Goal: Task Accomplishment & Management: Use online tool/utility

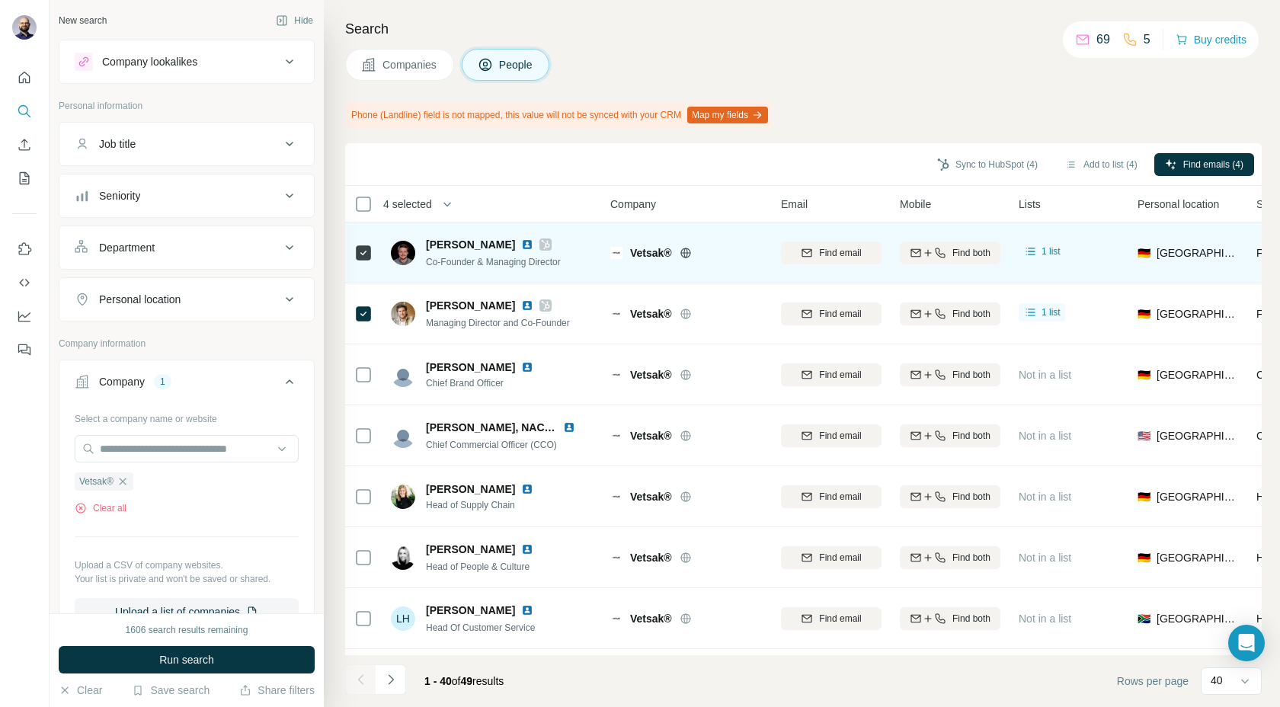
click at [541, 241] on icon at bounding box center [545, 245] width 9 height 12
click at [521, 243] on img at bounding box center [527, 245] width 12 height 12
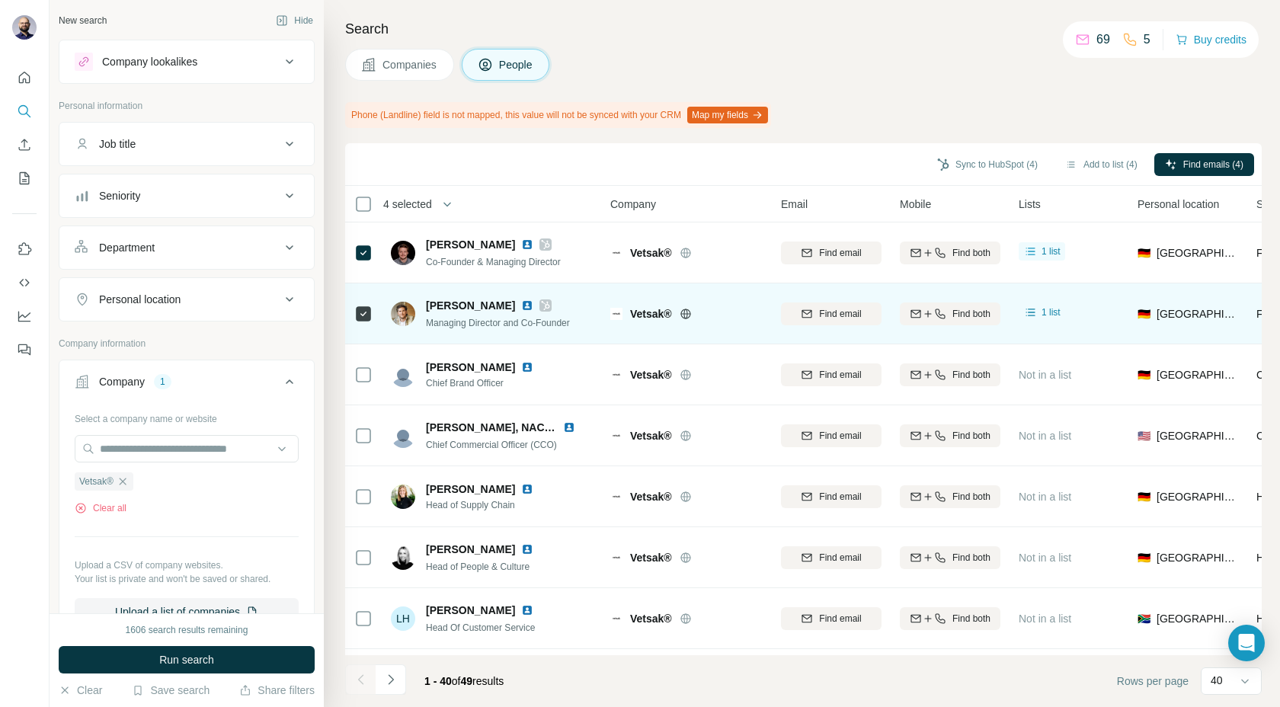
click at [521, 303] on img at bounding box center [527, 306] width 12 height 12
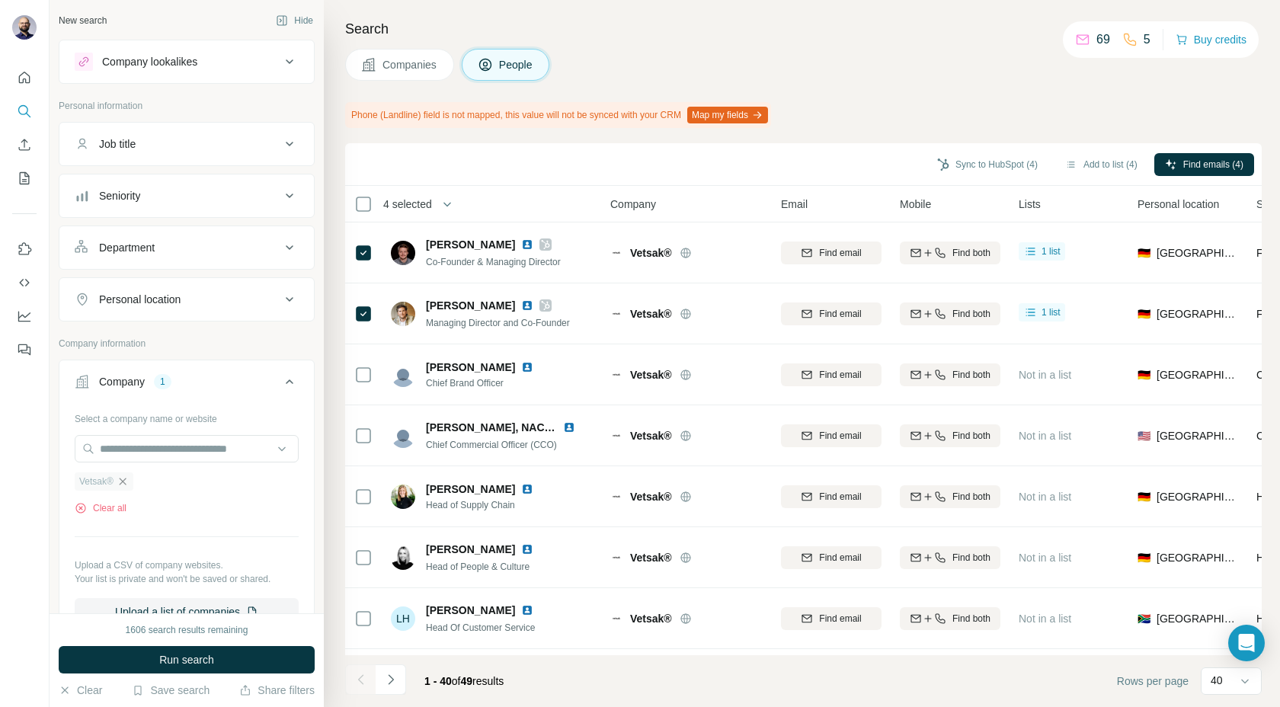
click at [127, 486] on icon "button" at bounding box center [123, 482] width 12 height 12
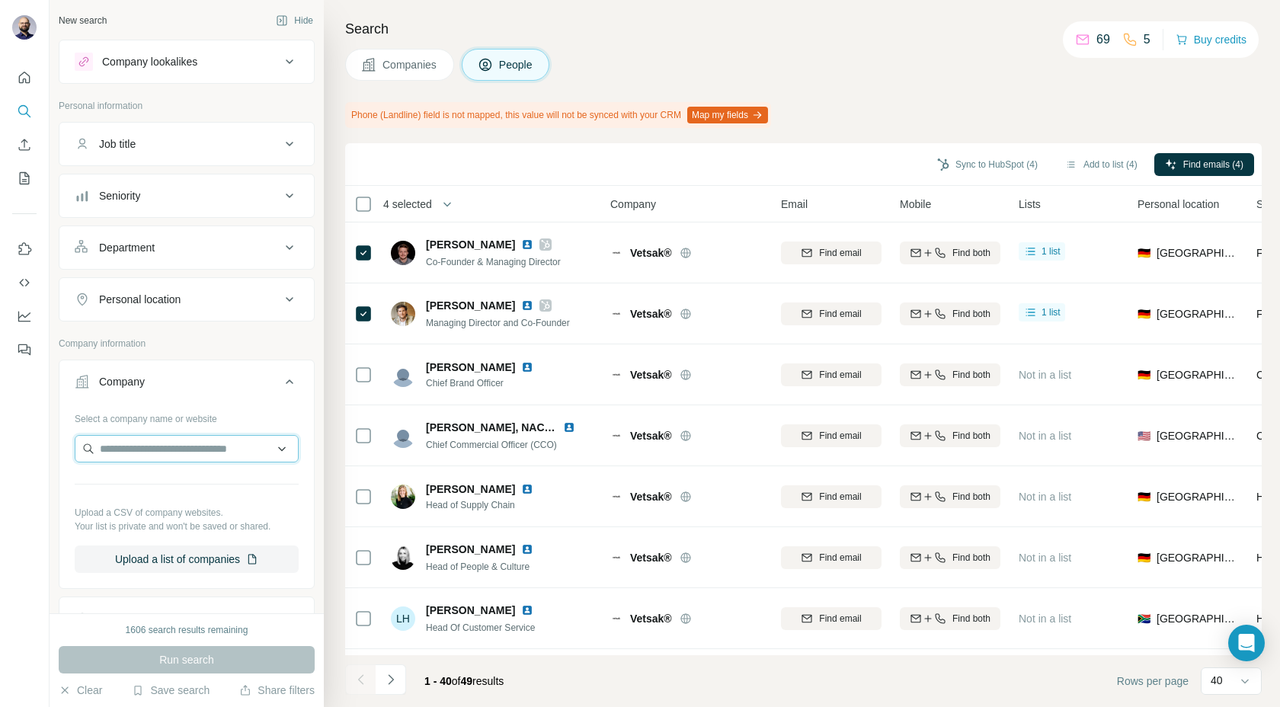
click at [127, 447] on input "text" at bounding box center [187, 448] width 224 height 27
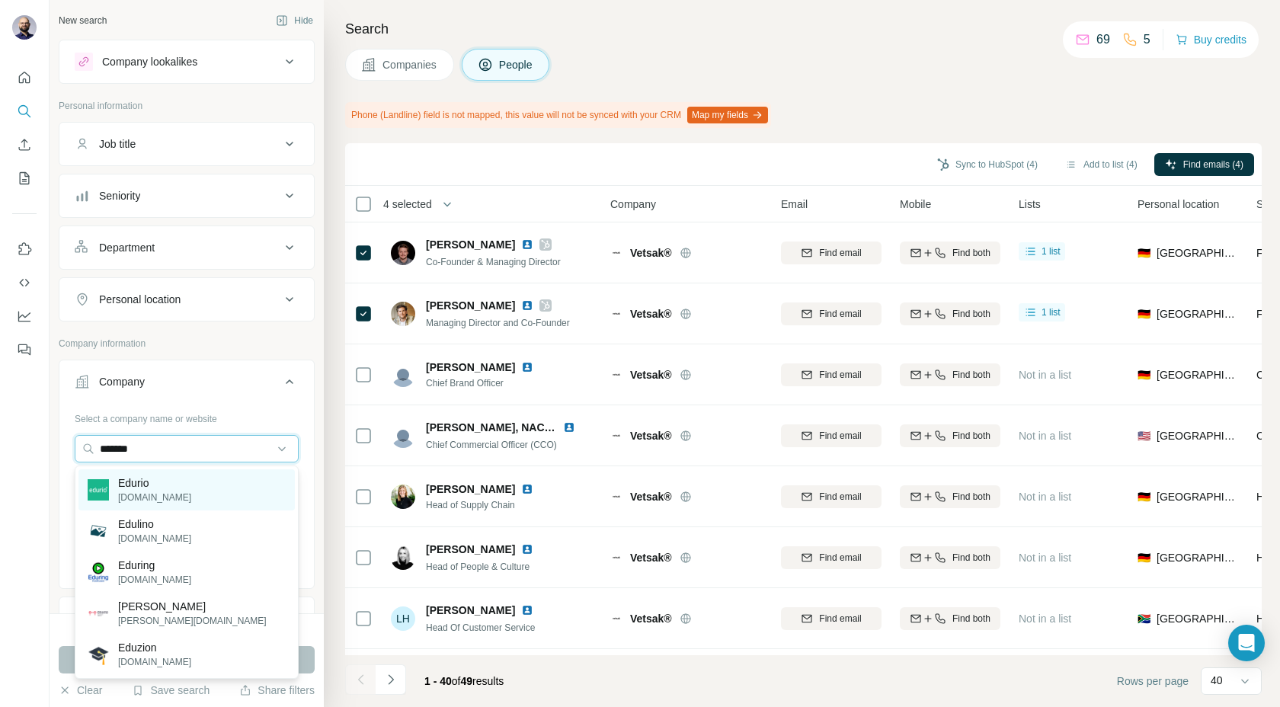
type input "*******"
click at [133, 502] on p "[DOMAIN_NAME]" at bounding box center [154, 498] width 73 height 14
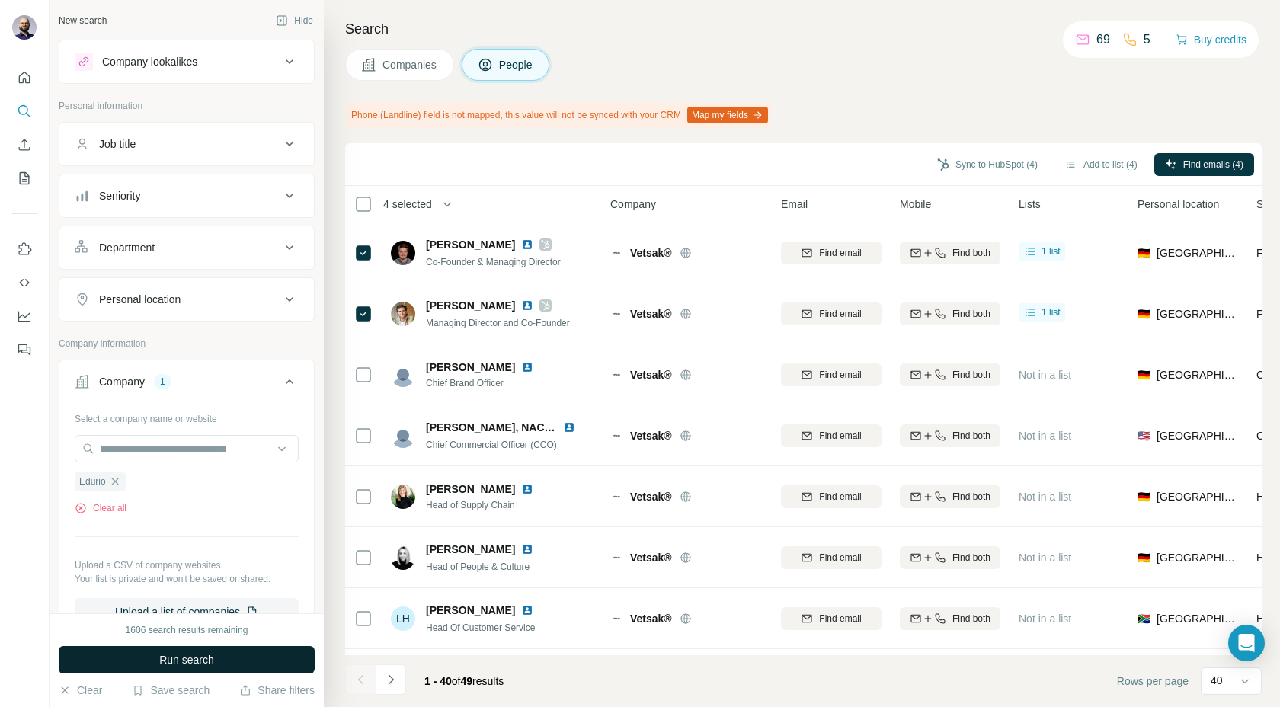
click at [169, 660] on span "Run search" at bounding box center [186, 659] width 55 height 15
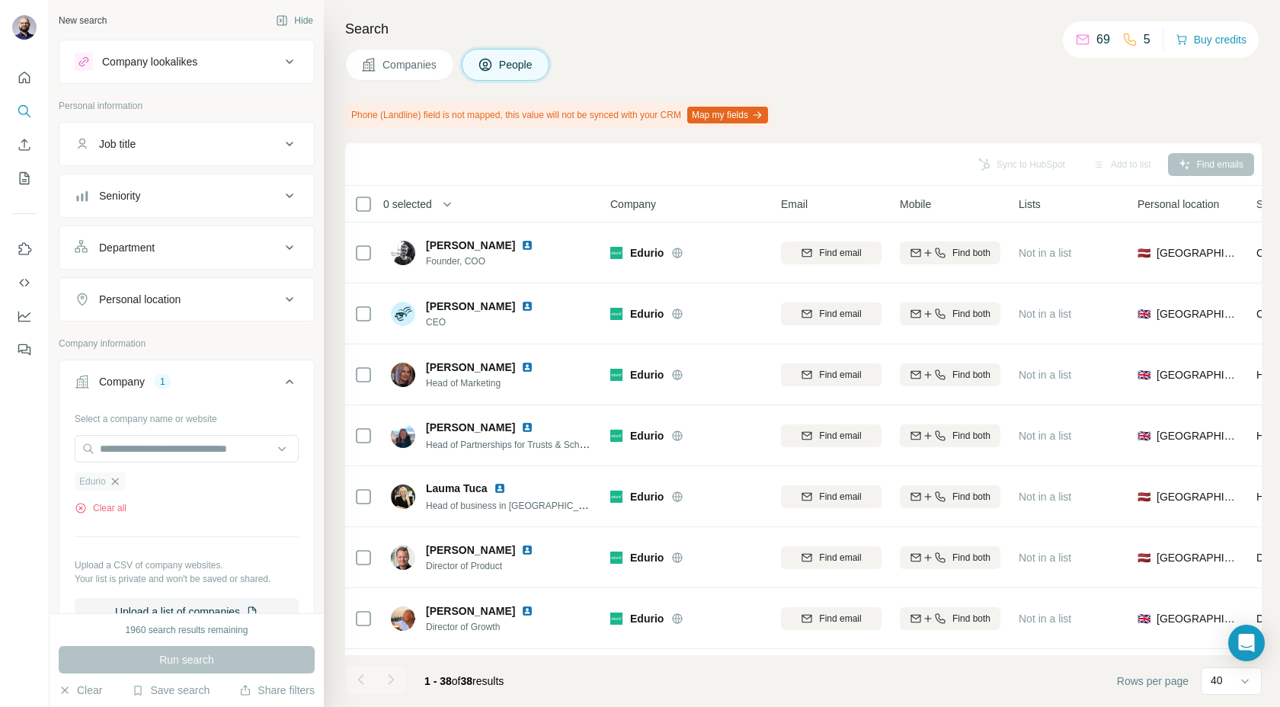
click at [117, 476] on icon "button" at bounding box center [115, 482] width 12 height 12
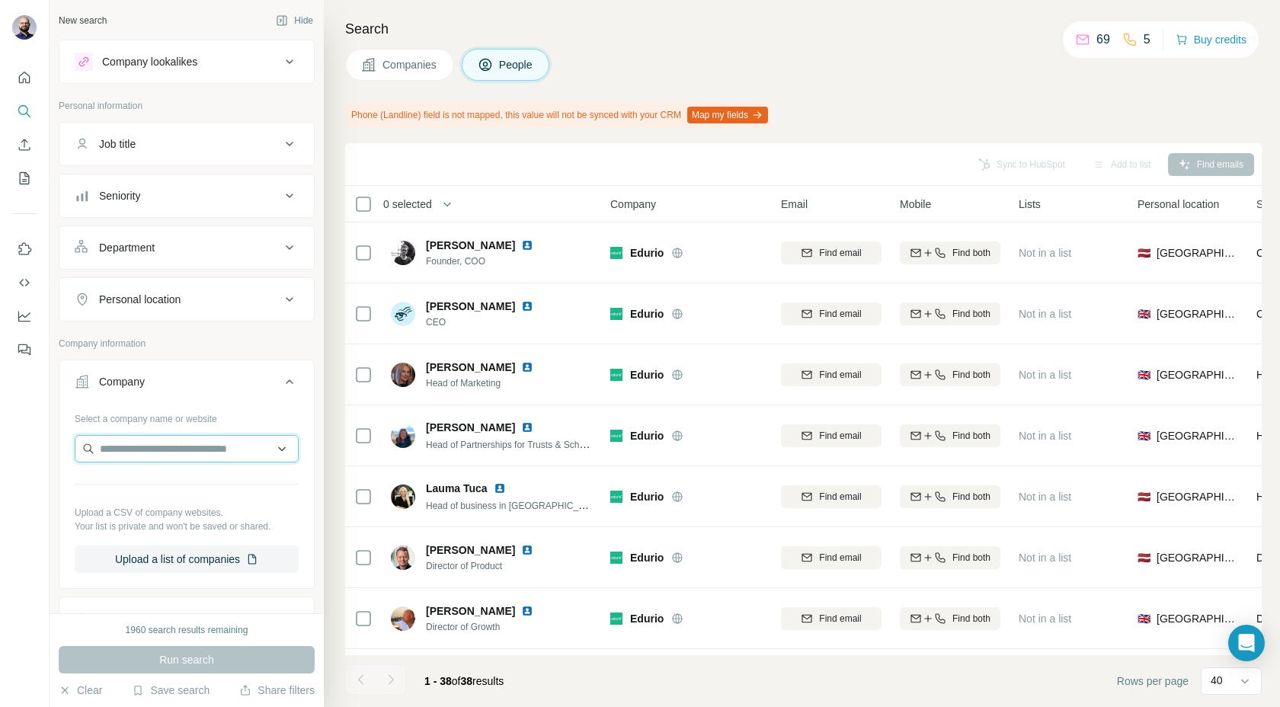
click at [130, 438] on input "text" at bounding box center [187, 448] width 224 height 27
type input "**********"
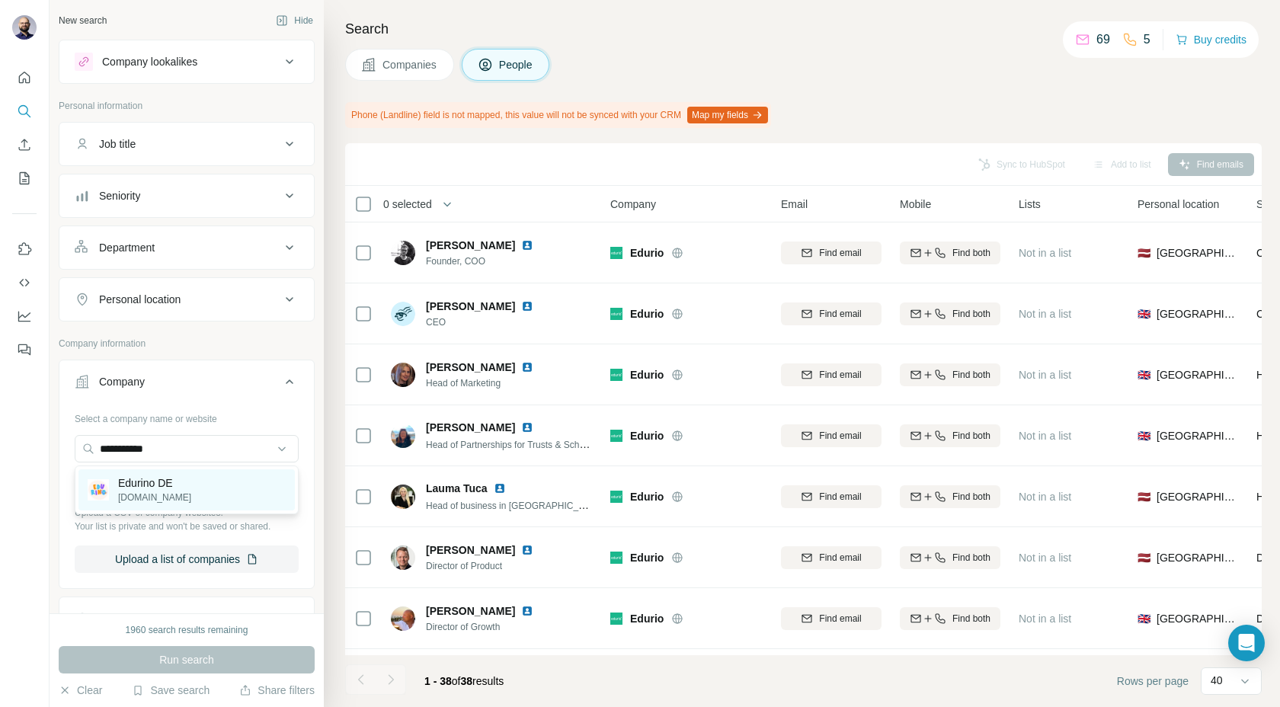
click at [173, 505] on div "Edurino DE [DOMAIN_NAME]" at bounding box center [187, 490] width 216 height 41
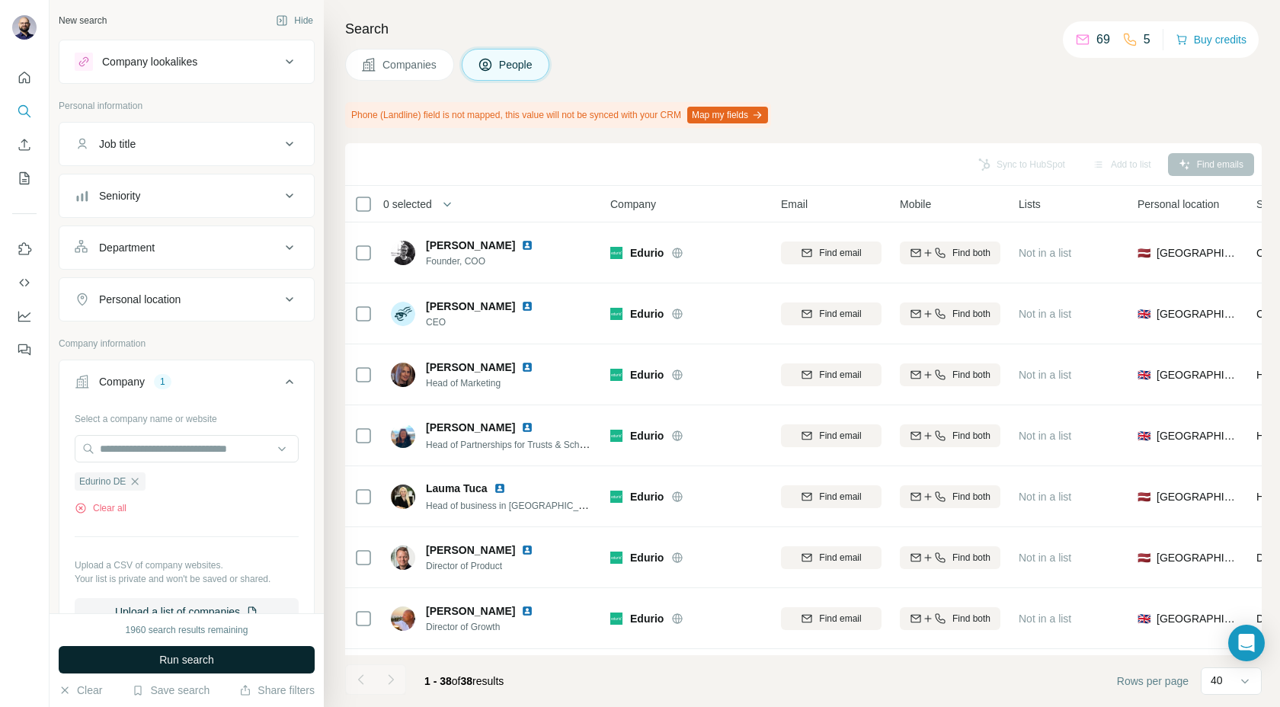
click at [168, 660] on span "Run search" at bounding box center [186, 659] width 55 height 15
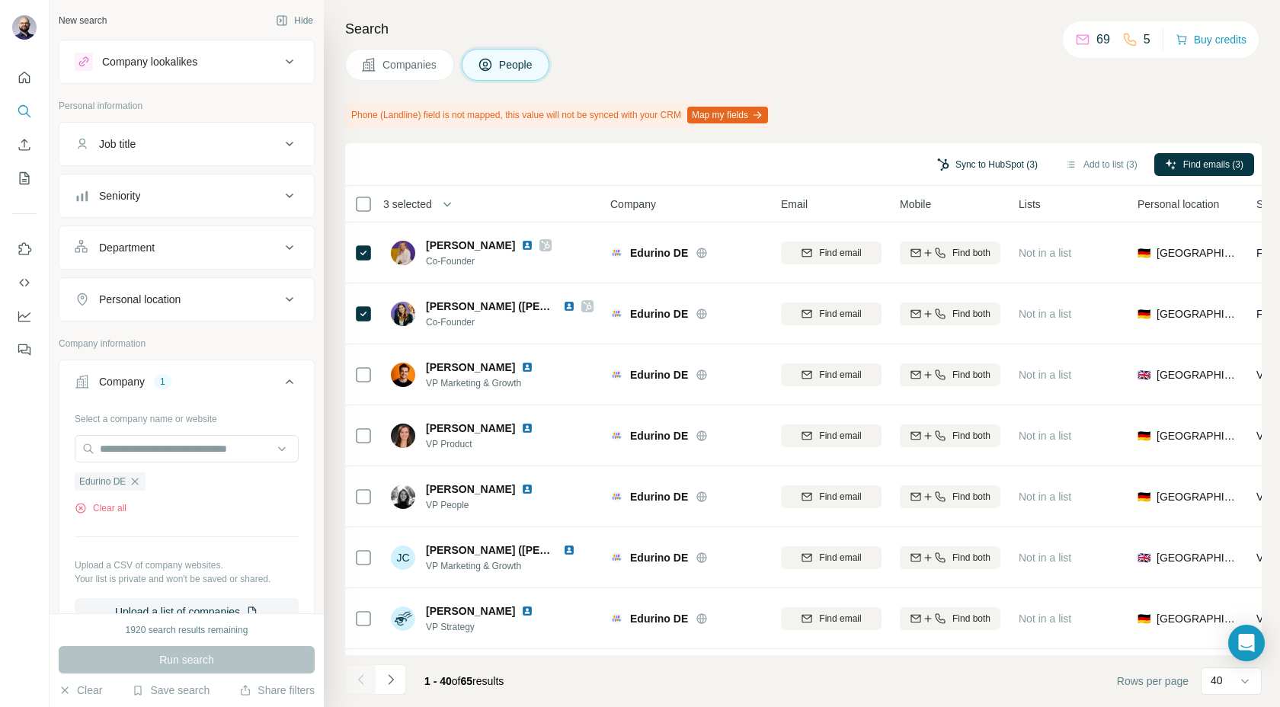
click at [960, 168] on button "Sync to HubSpot (3)" at bounding box center [988, 164] width 122 height 23
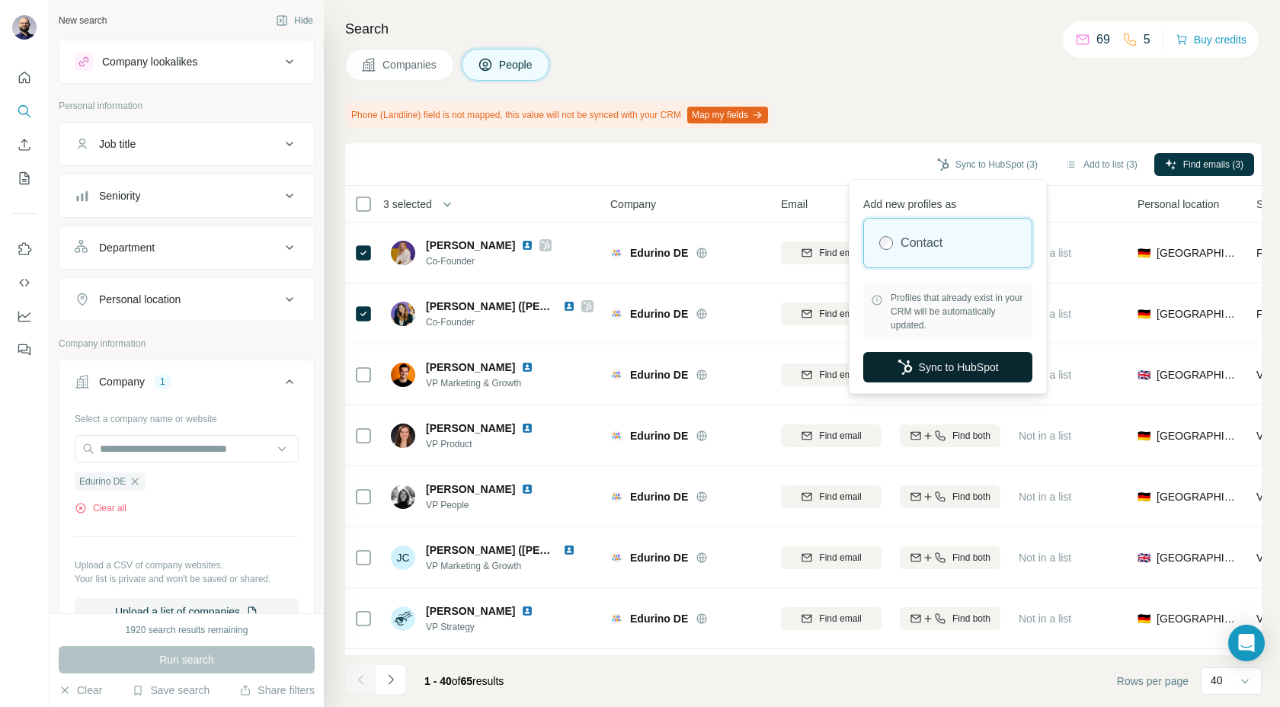
click at [917, 367] on button "Sync to HubSpot" at bounding box center [948, 367] width 169 height 30
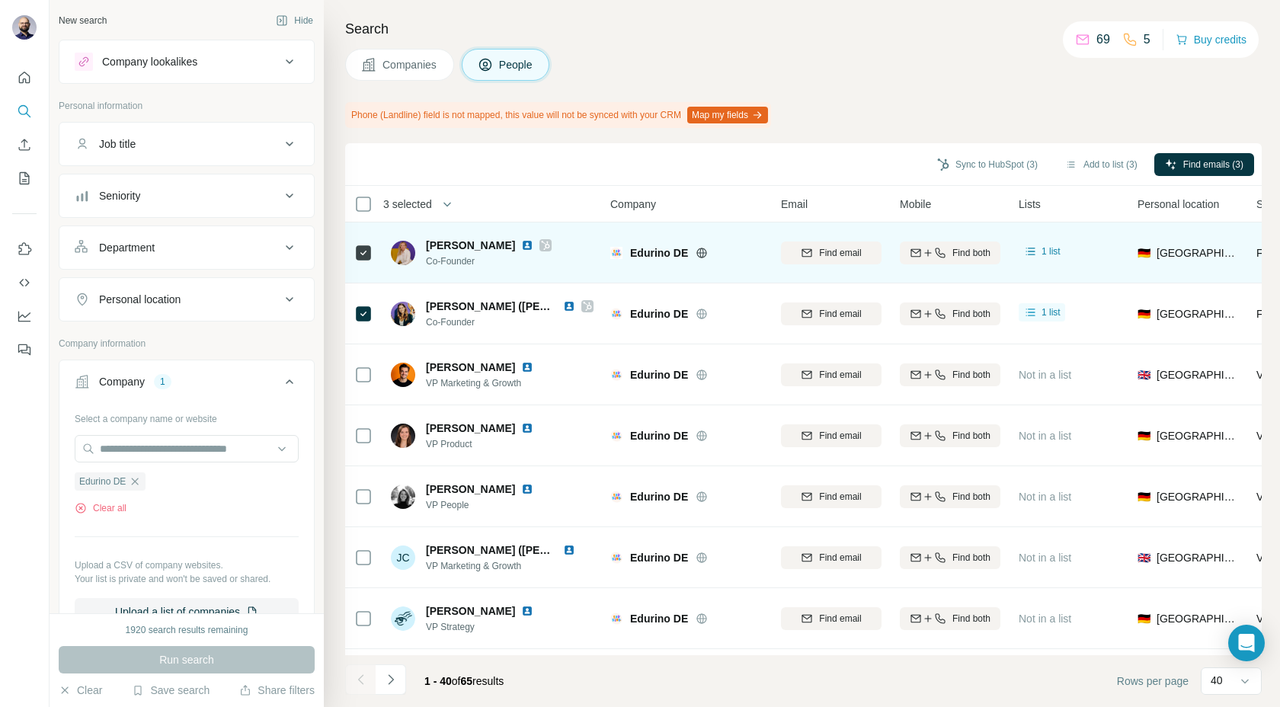
click at [527, 246] on img at bounding box center [527, 245] width 12 height 12
